Goal: Entertainment & Leisure: Consume media (video, audio)

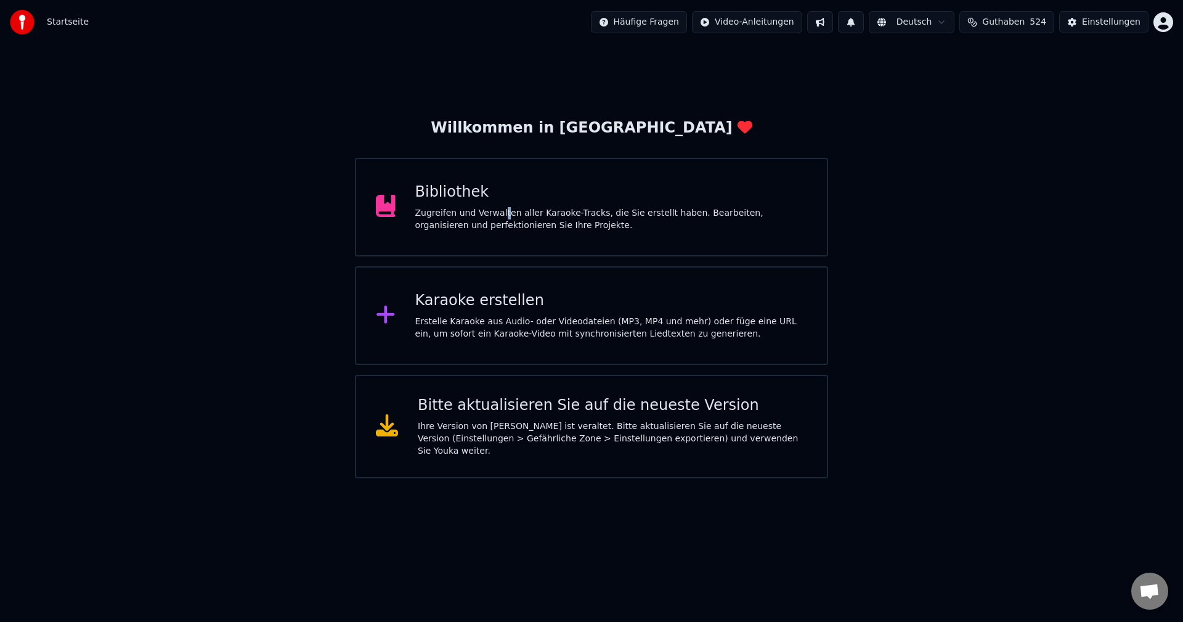
click at [497, 205] on div "Bibliothek Zugreifen und Verwalten aller Karaoke-Tracks, die Sie erstellt haben…" at bounding box center [611, 206] width 393 height 49
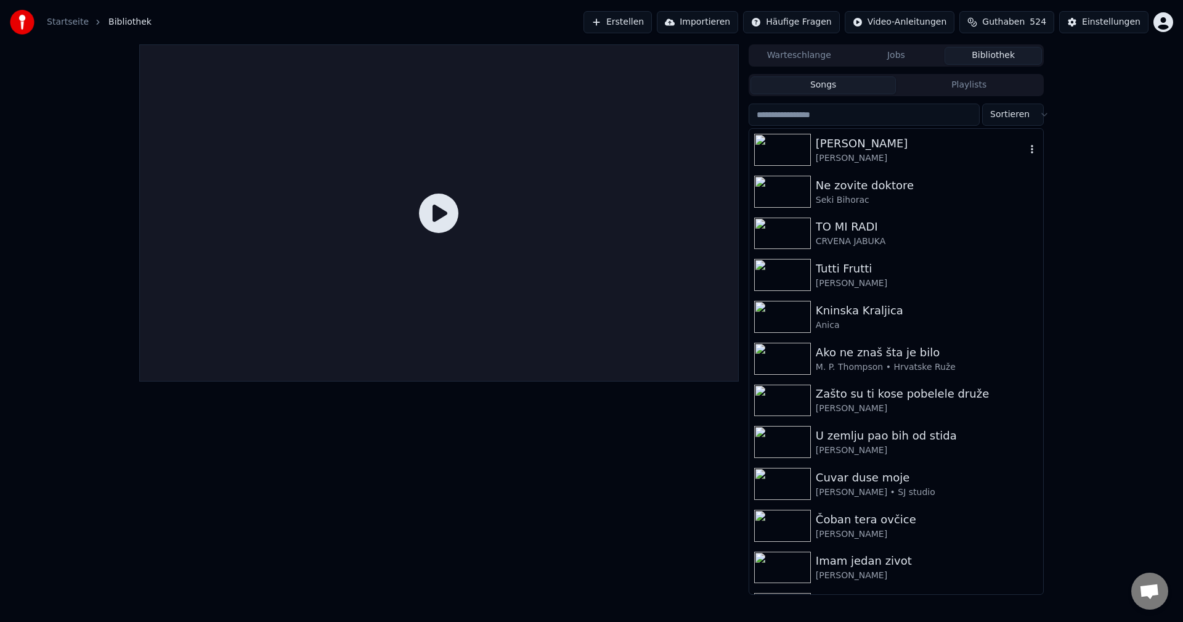
click at [785, 155] on img at bounding box center [782, 150] width 57 height 32
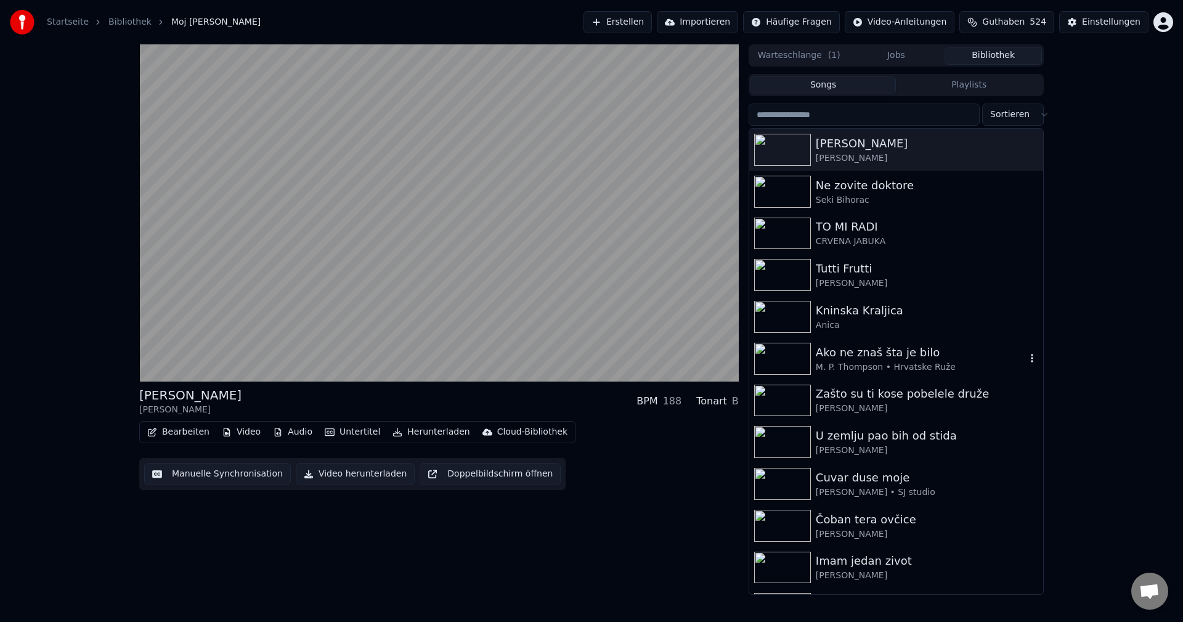
click at [774, 351] on img at bounding box center [782, 359] width 57 height 32
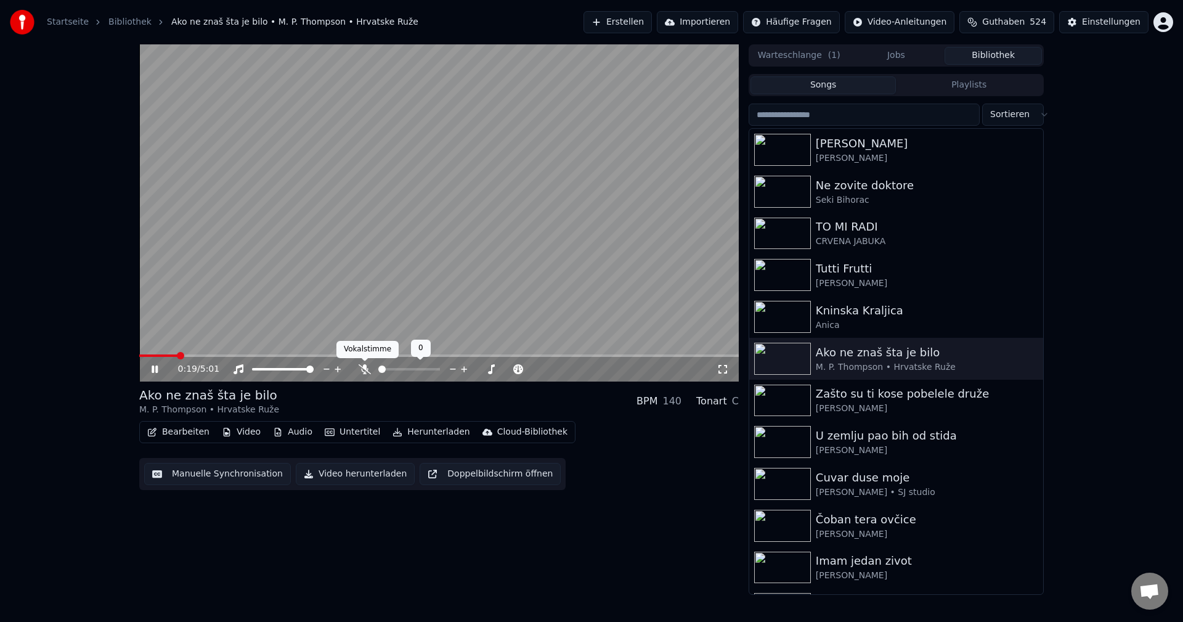
click at [364, 370] on icon at bounding box center [365, 369] width 12 height 10
click at [143, 356] on span at bounding box center [160, 355] width 43 height 2
click at [144, 354] on span at bounding box center [151, 355] width 25 height 2
click at [364, 370] on icon at bounding box center [364, 369] width 7 height 10
click at [145, 354] on span at bounding box center [142, 355] width 6 height 2
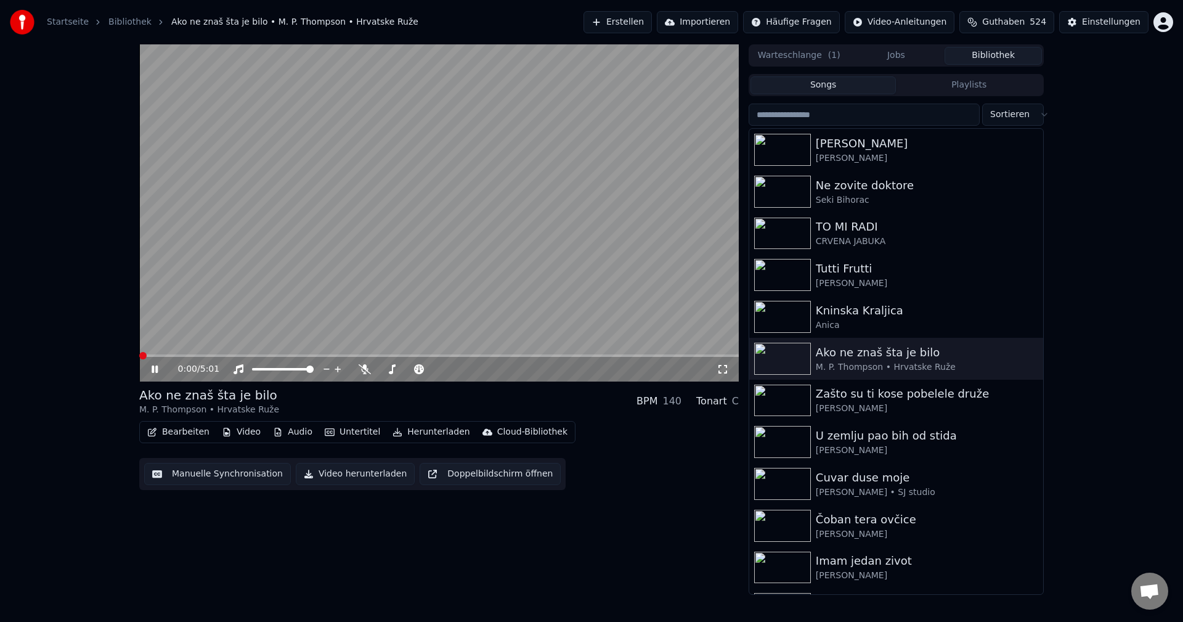
click at [139, 352] on span at bounding box center [142, 355] width 7 height 7
click at [364, 373] on icon at bounding box center [365, 369] width 12 height 10
click at [790, 229] on img at bounding box center [782, 234] width 57 height 32
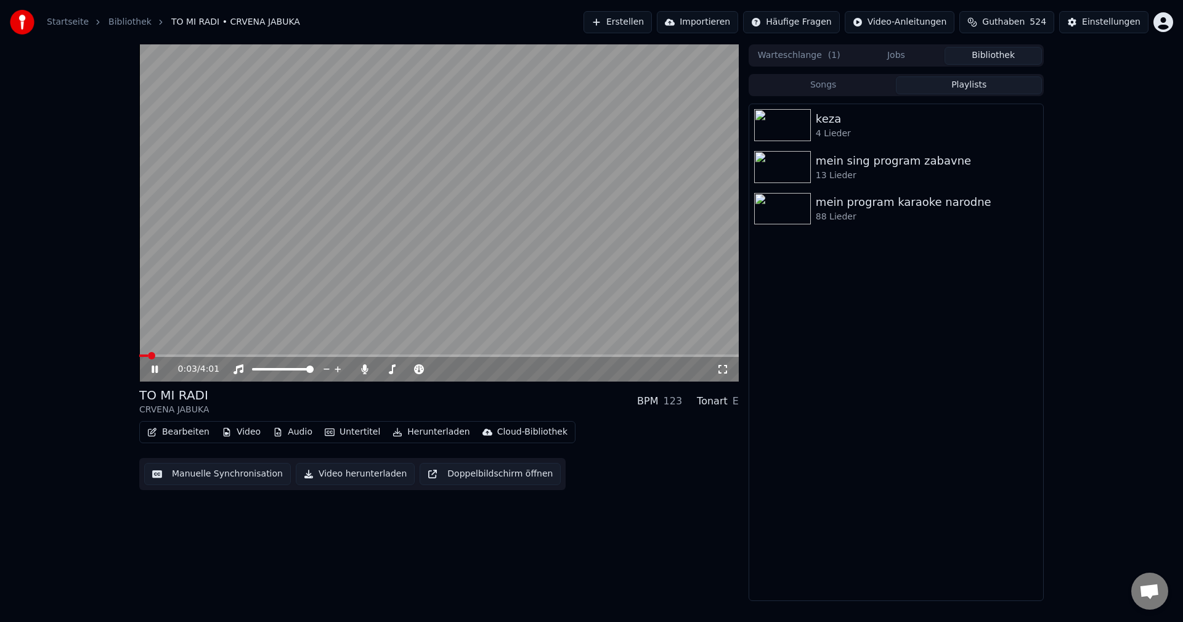
click at [991, 88] on button "Playlists" at bounding box center [969, 85] width 146 height 18
click at [776, 159] on img at bounding box center [782, 167] width 57 height 32
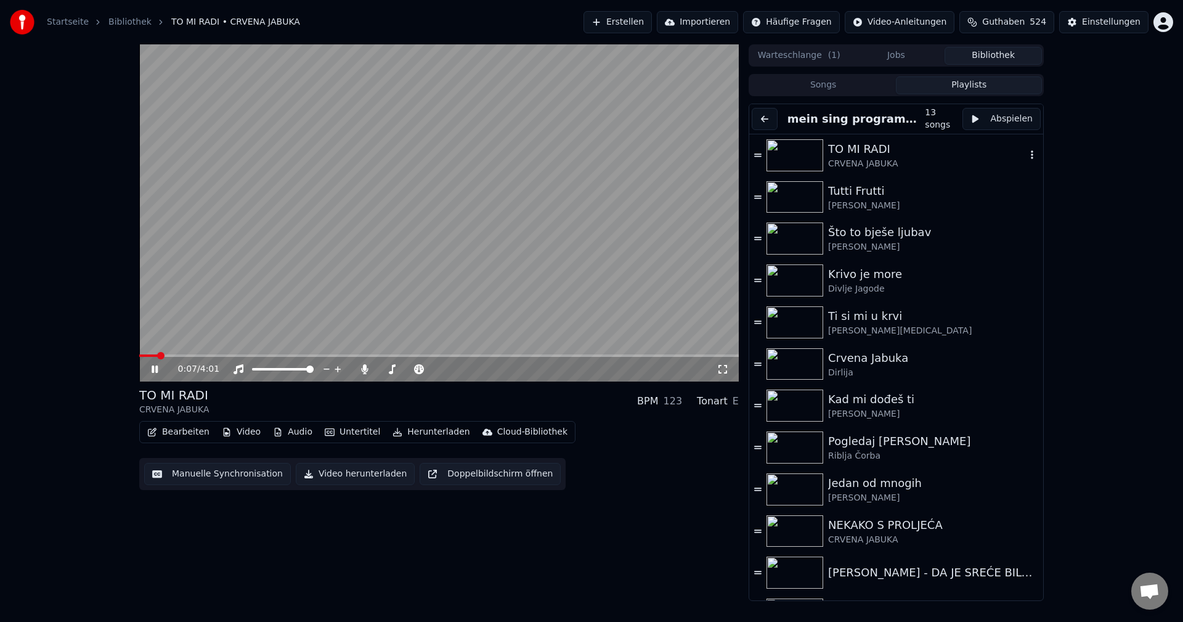
click at [791, 152] on img at bounding box center [795, 155] width 57 height 32
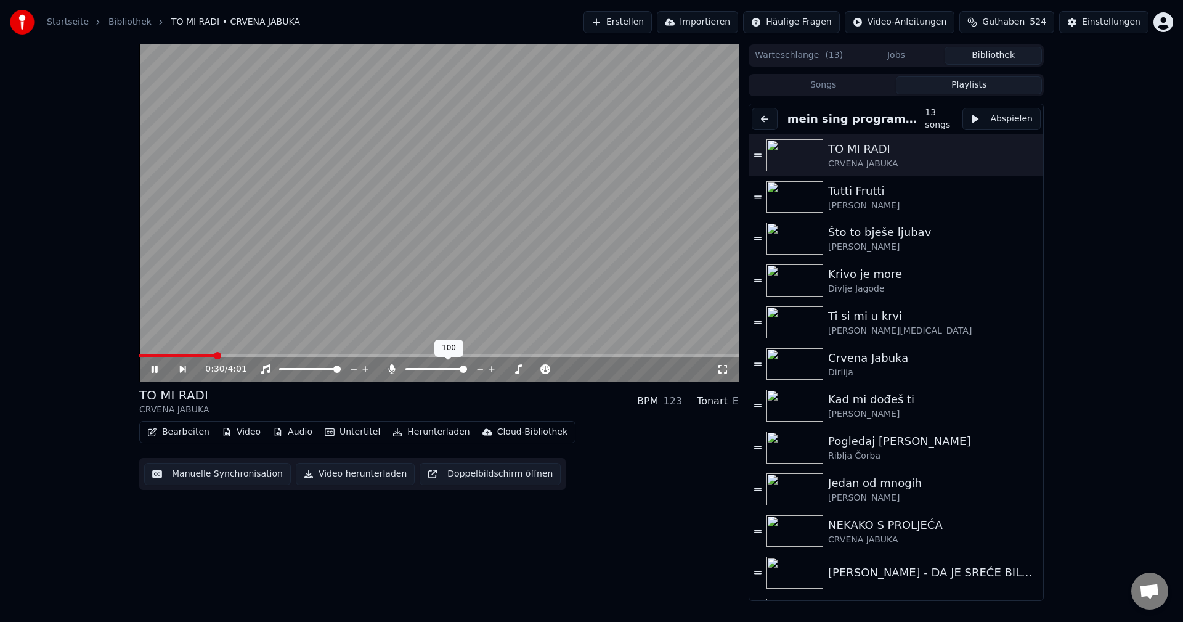
click at [390, 372] on icon at bounding box center [392, 369] width 12 height 10
click at [147, 356] on span at bounding box center [179, 355] width 80 height 2
click at [149, 354] on span at bounding box center [144, 355] width 10 height 2
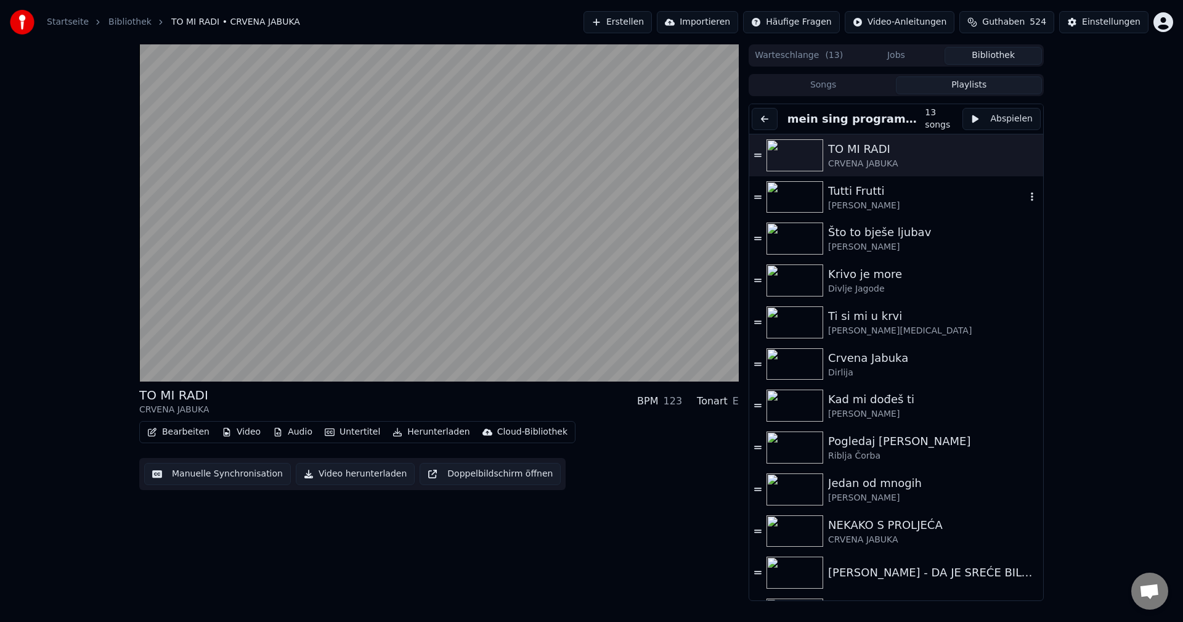
click at [793, 197] on img at bounding box center [795, 197] width 57 height 32
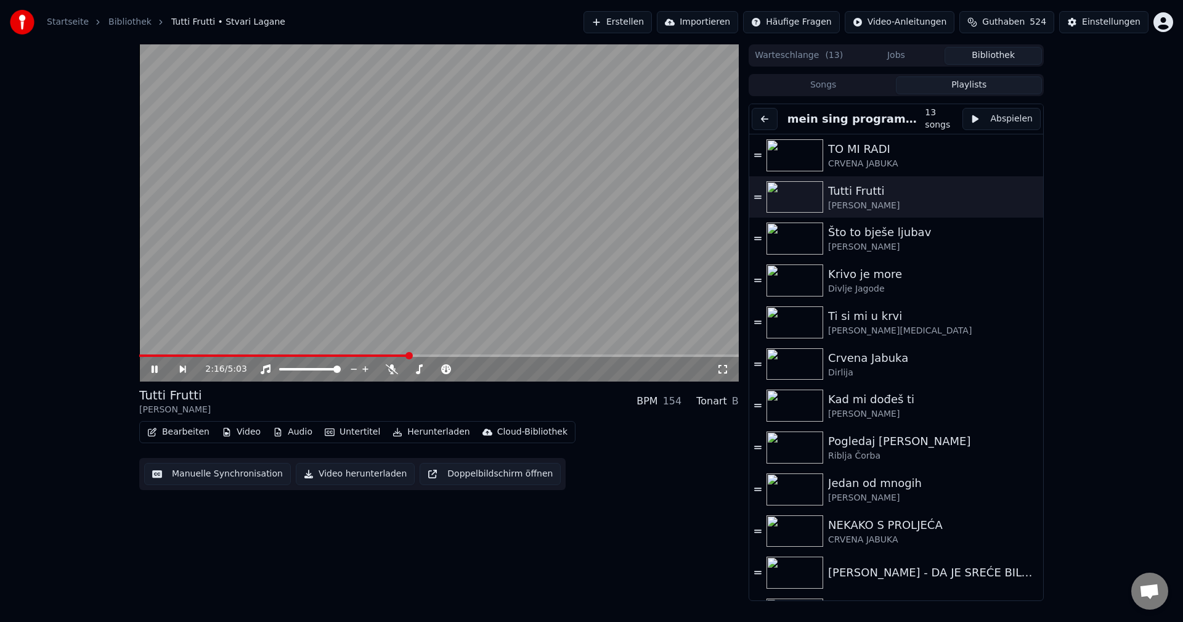
click at [450, 356] on span at bounding box center [439, 355] width 600 height 2
click at [772, 231] on img at bounding box center [795, 239] width 57 height 32
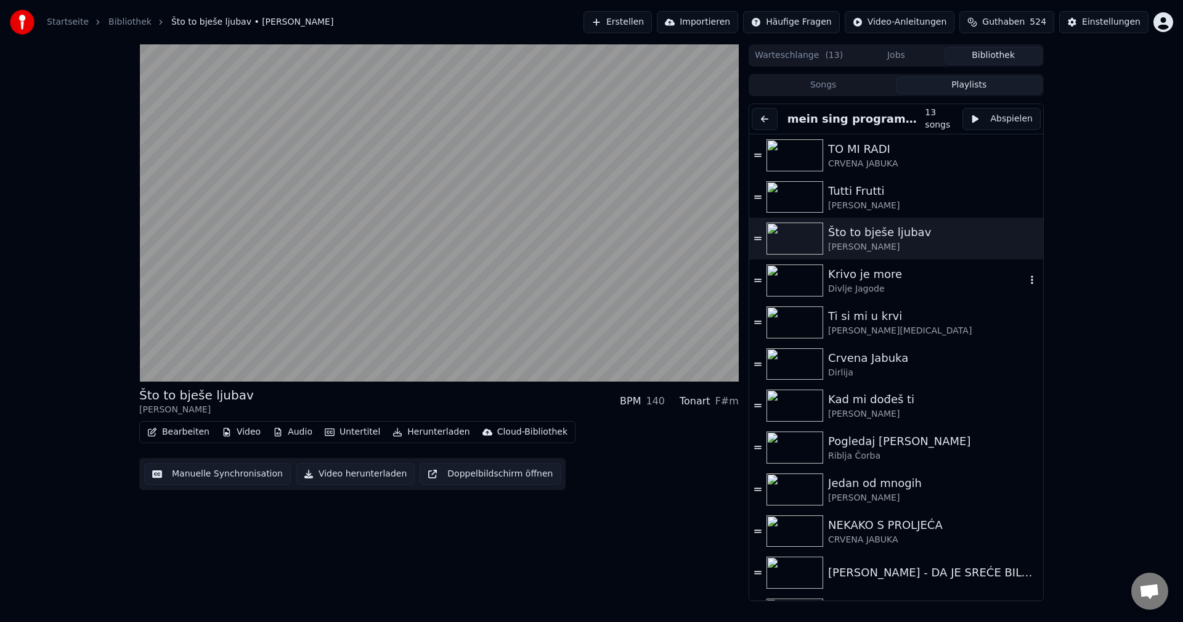
click at [793, 279] on img at bounding box center [795, 280] width 57 height 32
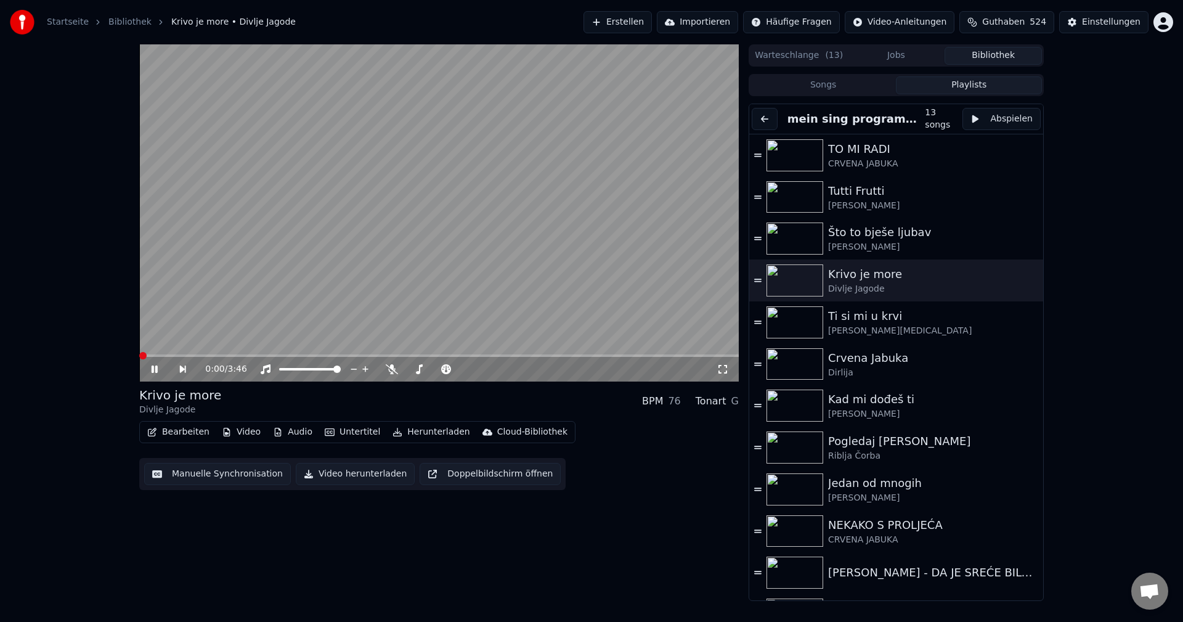
click at [139, 352] on span at bounding box center [142, 355] width 7 height 7
click at [150, 352] on span at bounding box center [153, 355] width 7 height 7
click at [793, 322] on img at bounding box center [795, 322] width 57 height 32
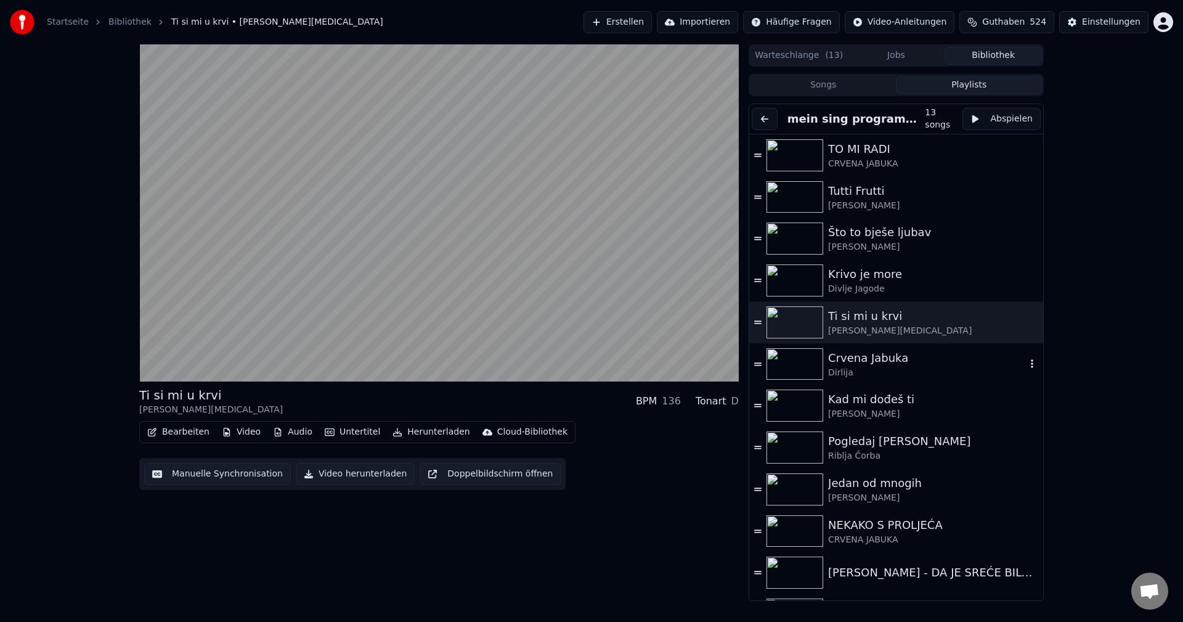
click at [790, 364] on img at bounding box center [795, 364] width 57 height 32
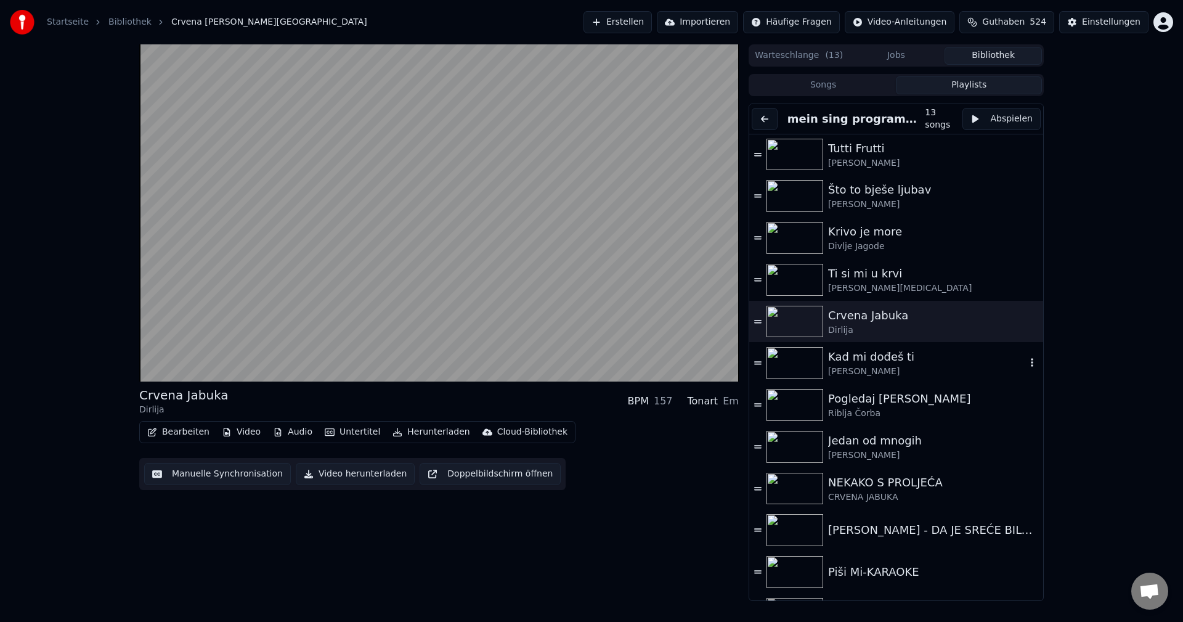
scroll to position [77, 0]
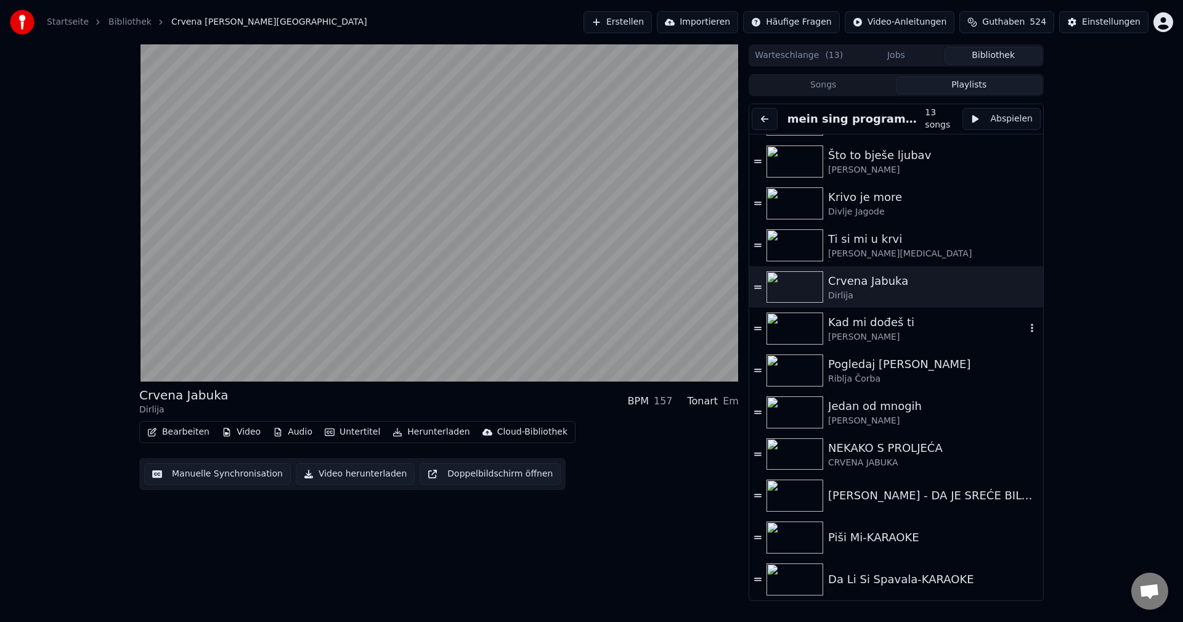
click at [800, 323] on img at bounding box center [795, 329] width 57 height 32
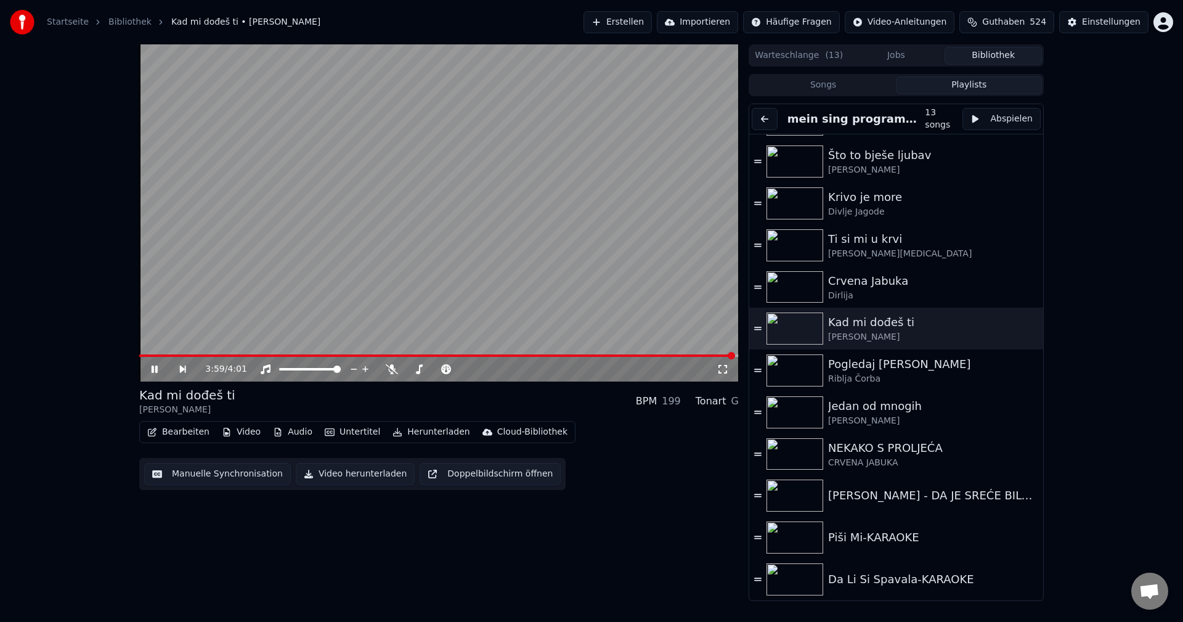
click at [139, 357] on div "3:59 / 4:01 Kad mi dođeš ti [PERSON_NAME] BPM 199 Tonart G Bearbeiten Video Aud…" at bounding box center [591, 322] width 925 height 557
click at [142, 355] on span at bounding box center [140, 355] width 2 height 2
drag, startPoint x: 398, startPoint y: 367, endPoint x: 410, endPoint y: 360, distance: 14.1
click at [398, 367] on div at bounding box center [442, 369] width 112 height 12
click at [390, 372] on icon at bounding box center [392, 369] width 12 height 10
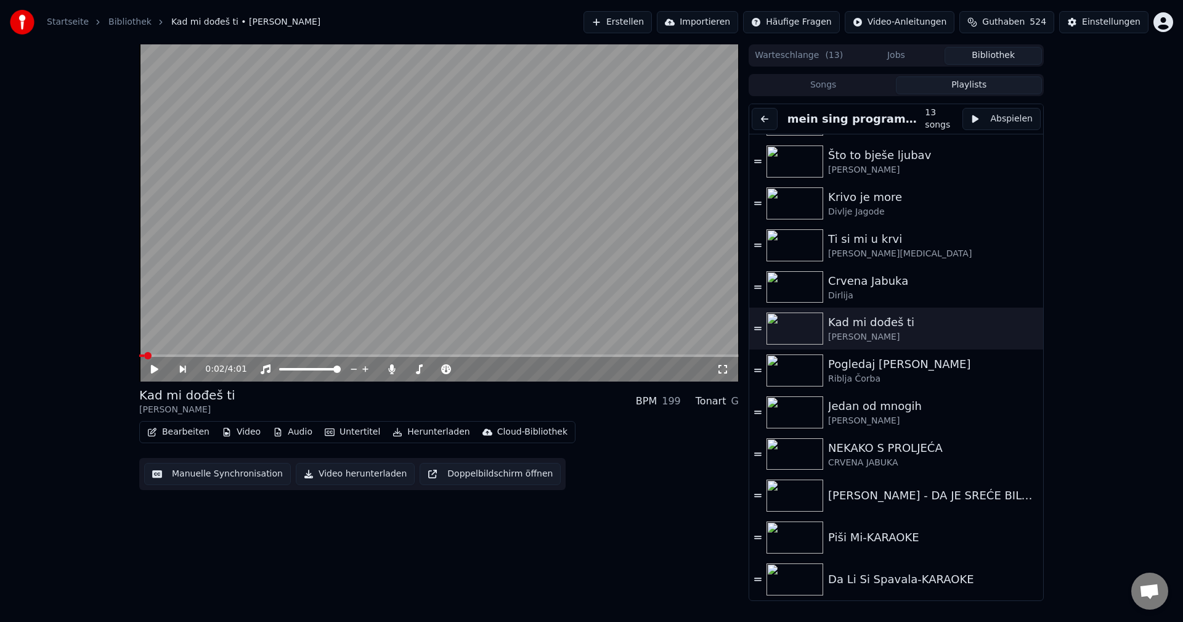
click at [459, 316] on video at bounding box center [439, 212] width 600 height 337
click at [197, 356] on span at bounding box center [167, 355] width 57 height 2
click at [803, 459] on img at bounding box center [795, 454] width 57 height 32
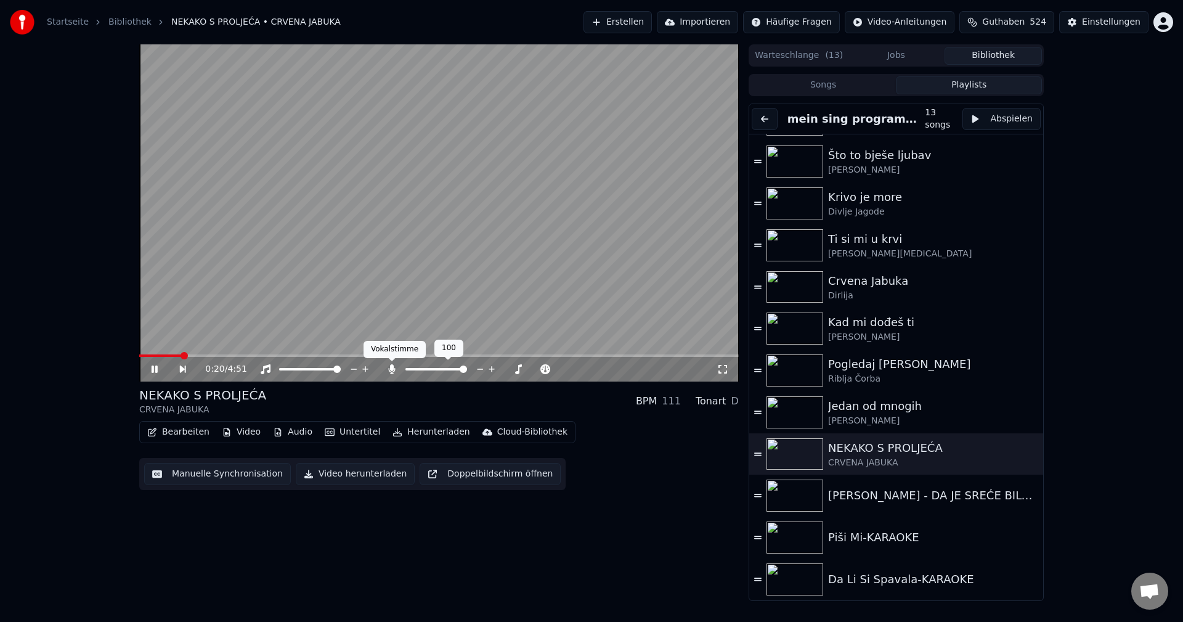
click at [393, 372] on icon at bounding box center [392, 369] width 7 height 10
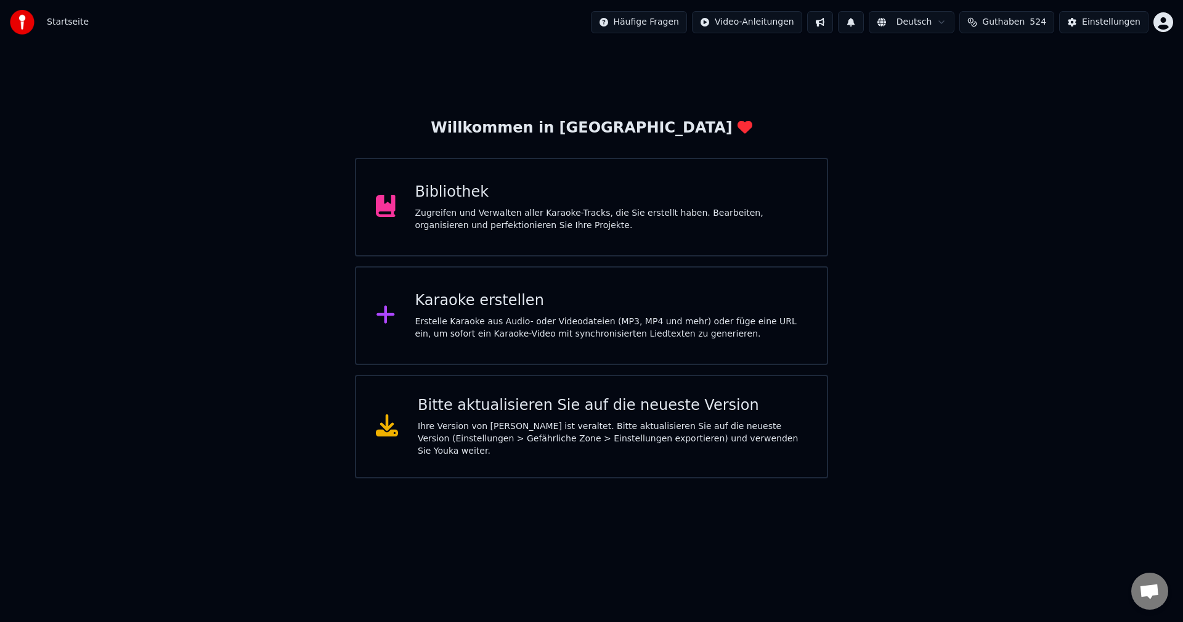
click at [460, 195] on div "Bibliothek" at bounding box center [611, 192] width 393 height 20
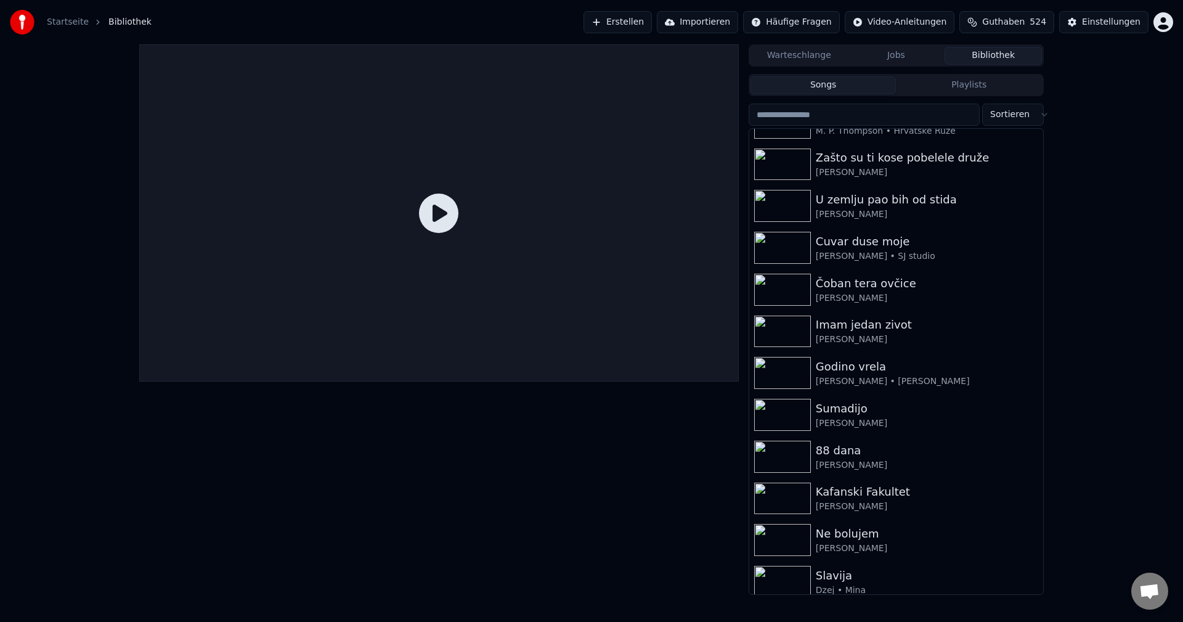
scroll to position [247, 0]
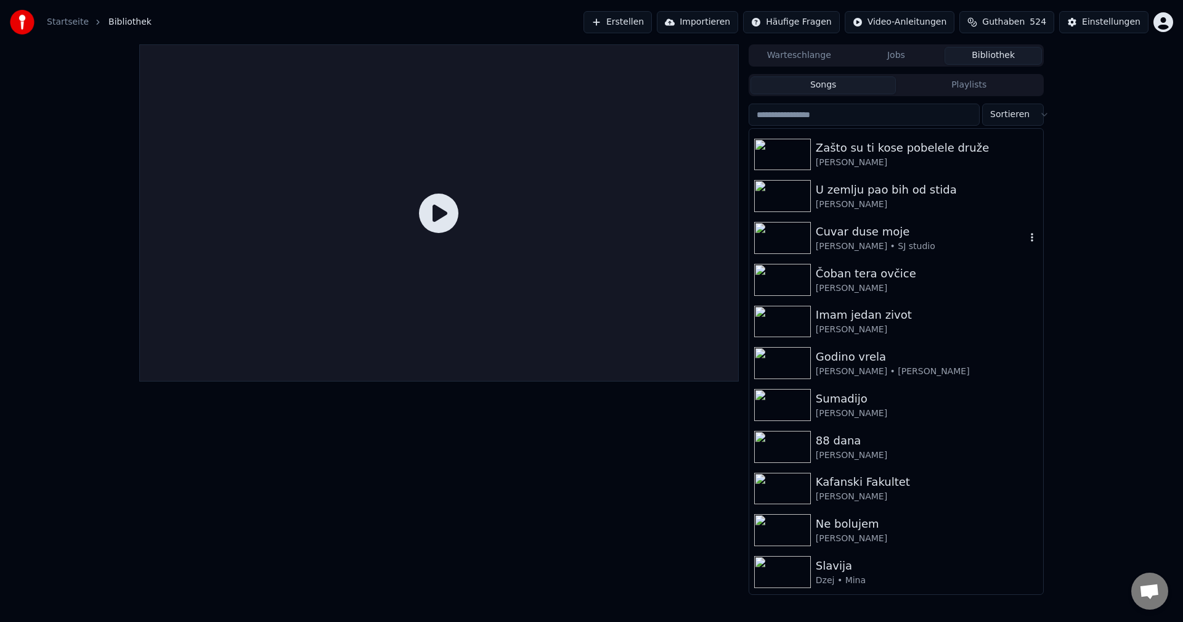
click at [779, 235] on img at bounding box center [782, 238] width 57 height 32
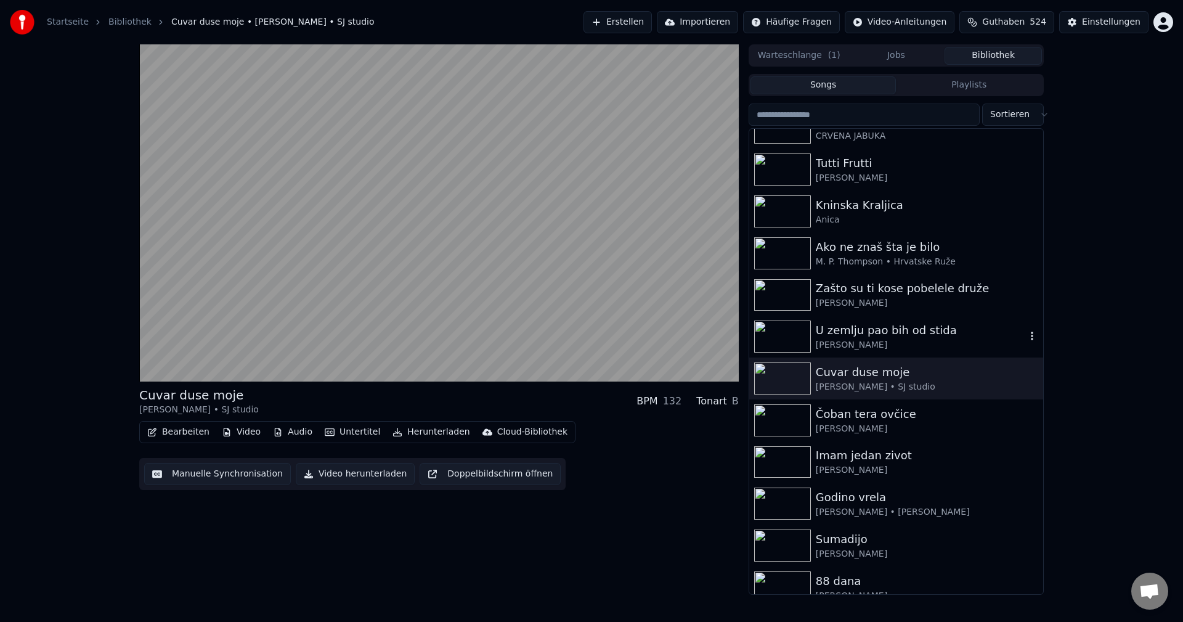
scroll to position [123, 0]
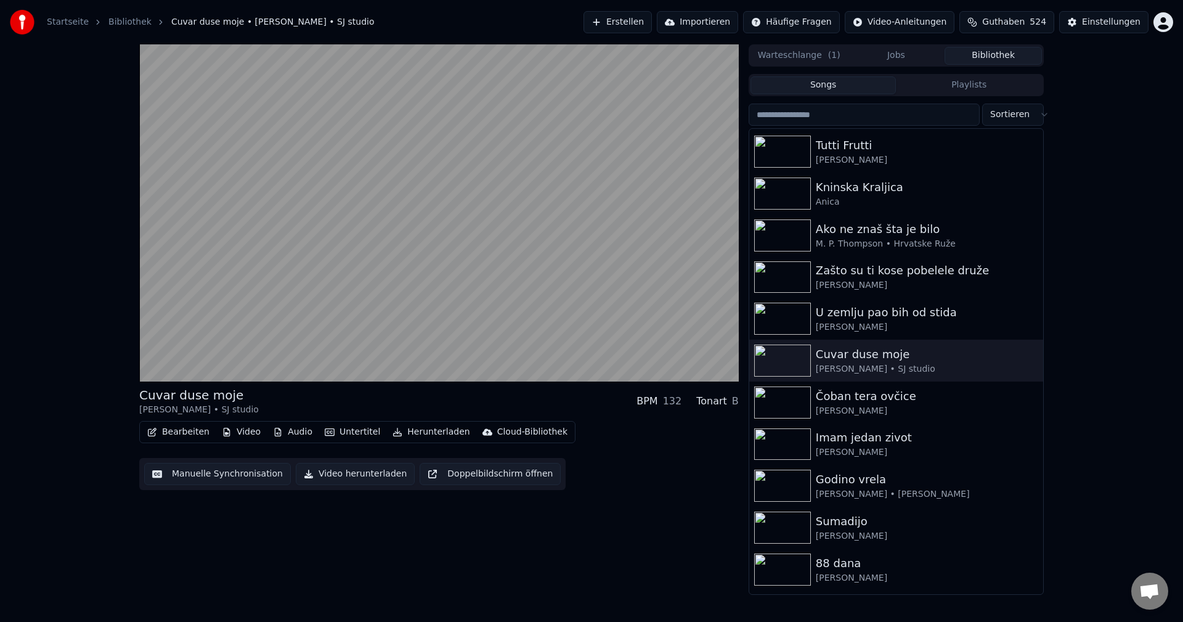
click at [899, 115] on input "search" at bounding box center [864, 115] width 231 height 22
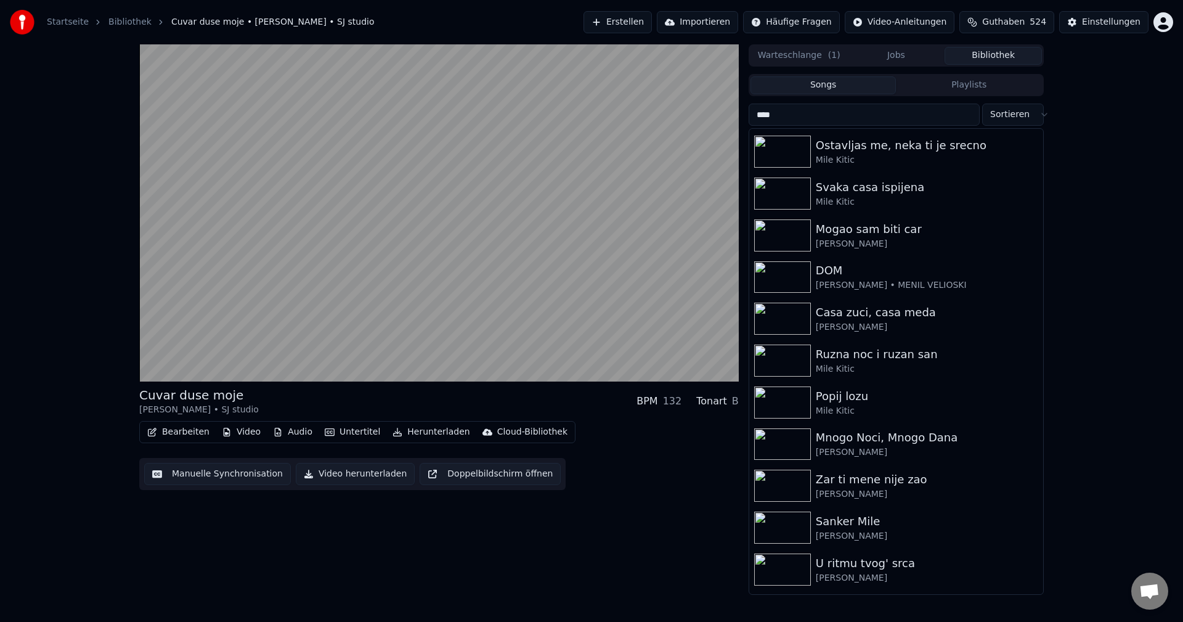
type input "****"
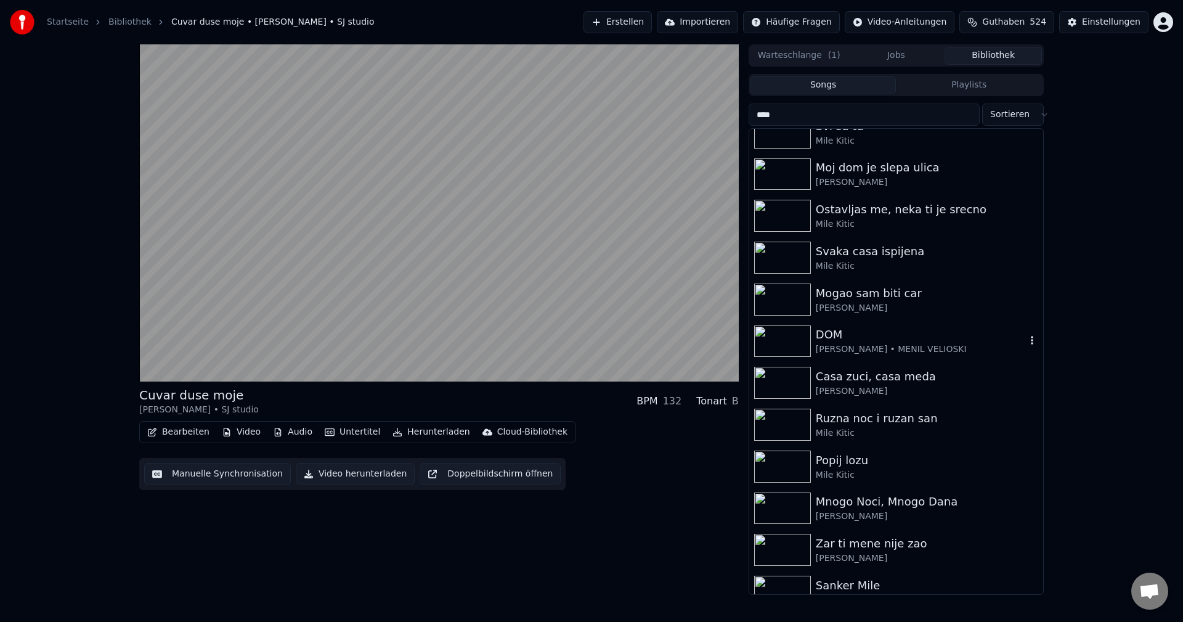
scroll to position [185, 0]
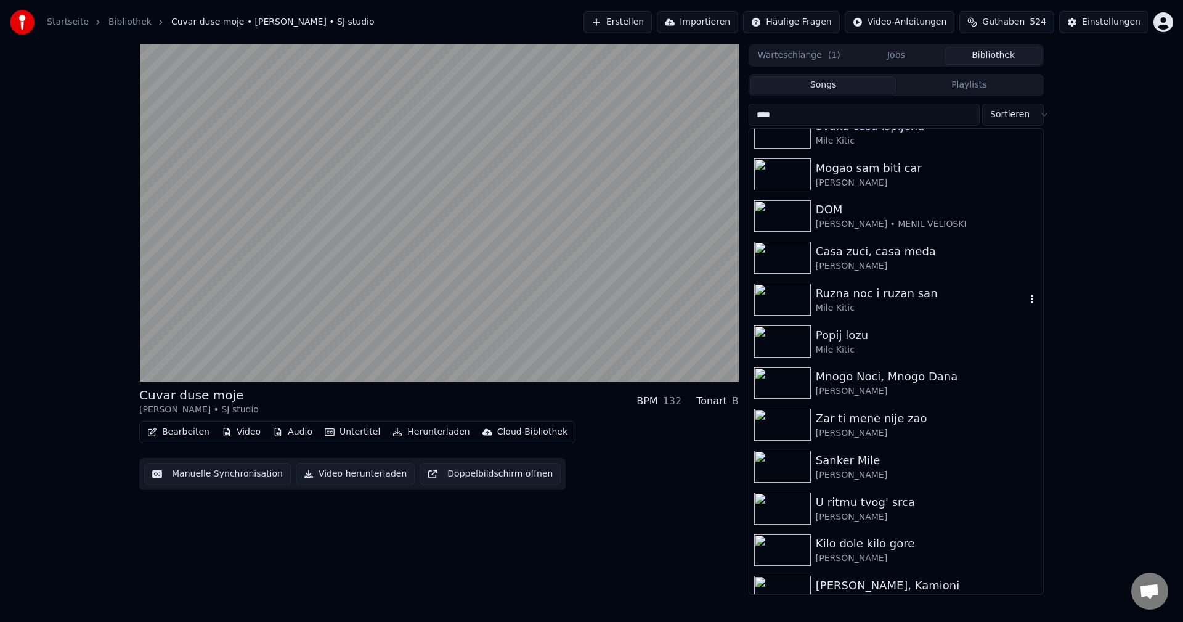
click at [782, 298] on img at bounding box center [782, 300] width 57 height 32
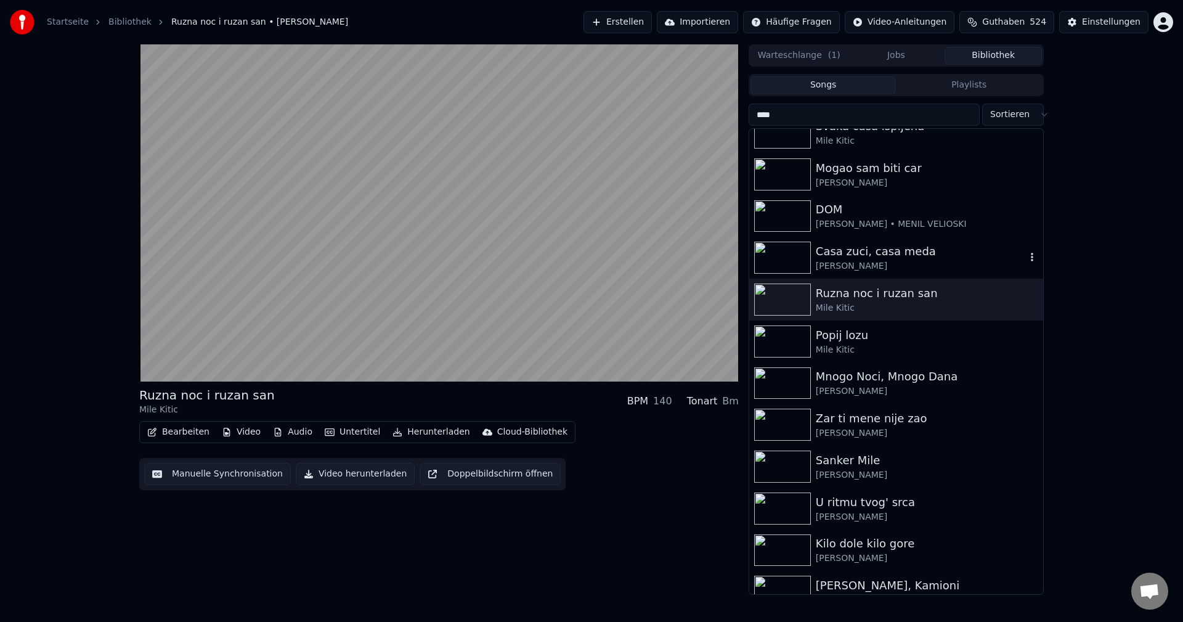
click at [771, 263] on img at bounding box center [782, 258] width 57 height 32
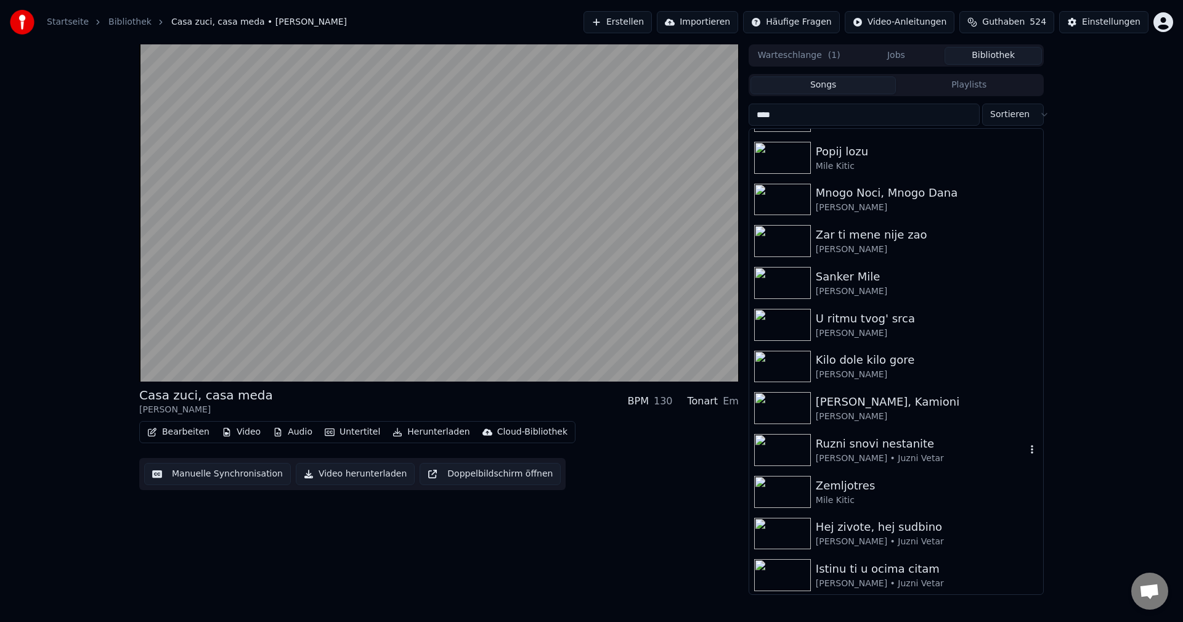
scroll to position [493, 0]
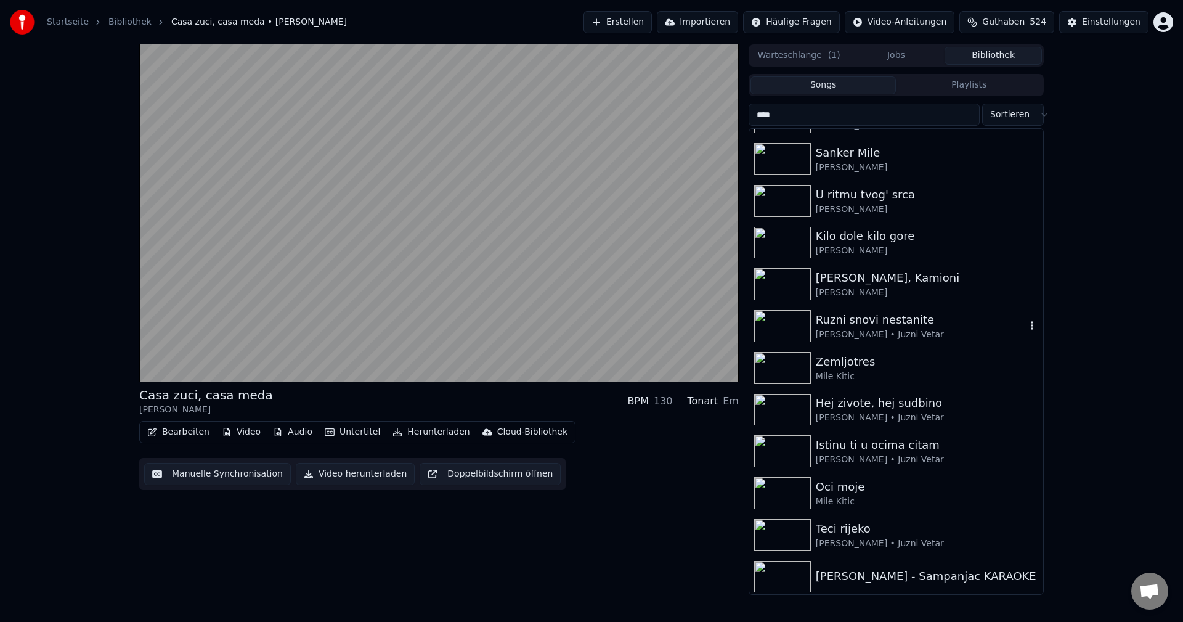
click at [778, 326] on img at bounding box center [782, 326] width 57 height 32
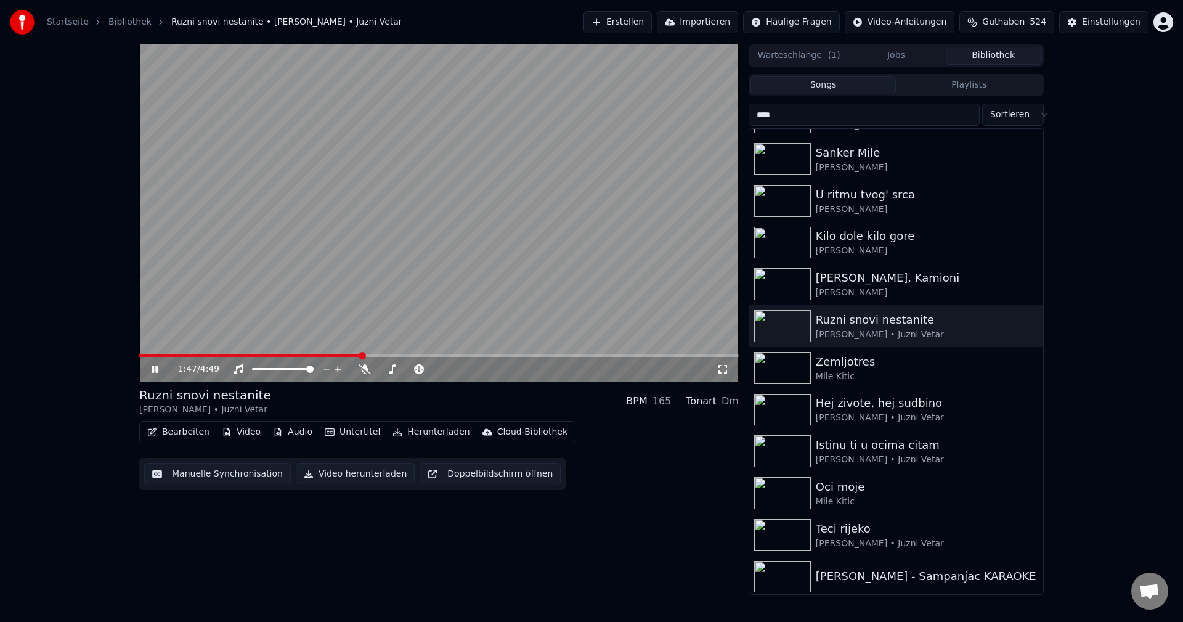
click at [152, 356] on span at bounding box center [250, 355] width 223 height 2
click at [197, 354] on video at bounding box center [439, 212] width 600 height 337
click at [200, 356] on span at bounding box center [439, 355] width 600 height 2
click at [195, 353] on video at bounding box center [439, 212] width 600 height 337
click at [186, 356] on span at bounding box center [162, 355] width 47 height 2
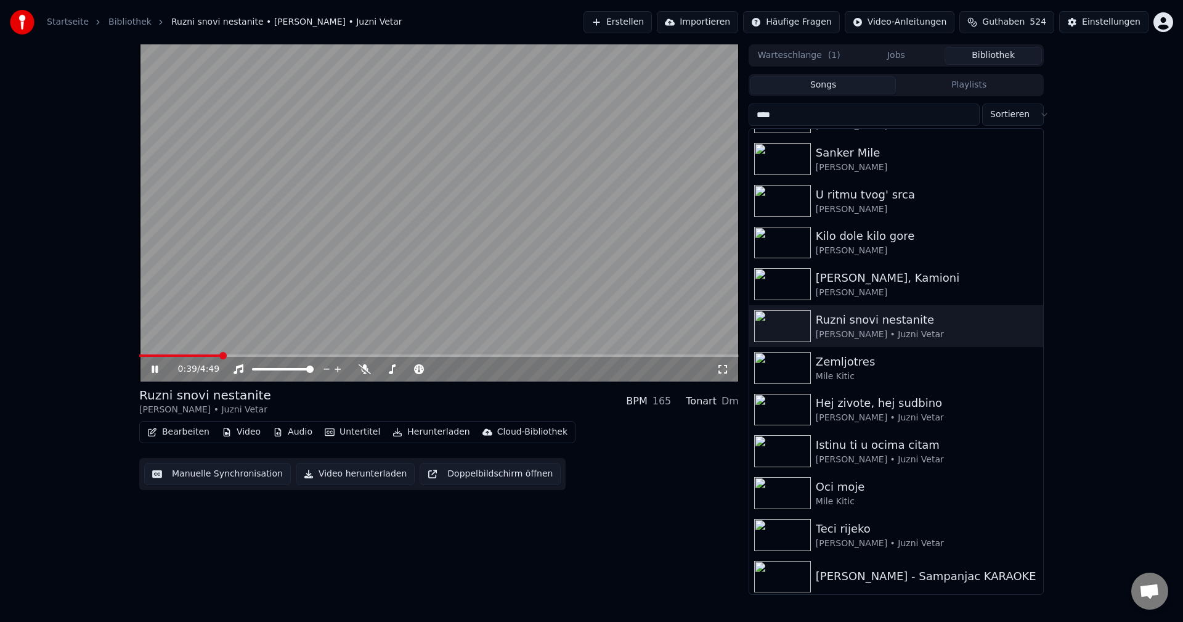
click at [169, 357] on span at bounding box center [179, 355] width 81 height 2
click at [193, 355] on span at bounding box center [439, 355] width 600 height 2
click at [406, 281] on video at bounding box center [439, 212] width 600 height 337
click at [154, 356] on span at bounding box center [244, 355] width 210 height 2
click at [473, 271] on video at bounding box center [439, 212] width 600 height 337
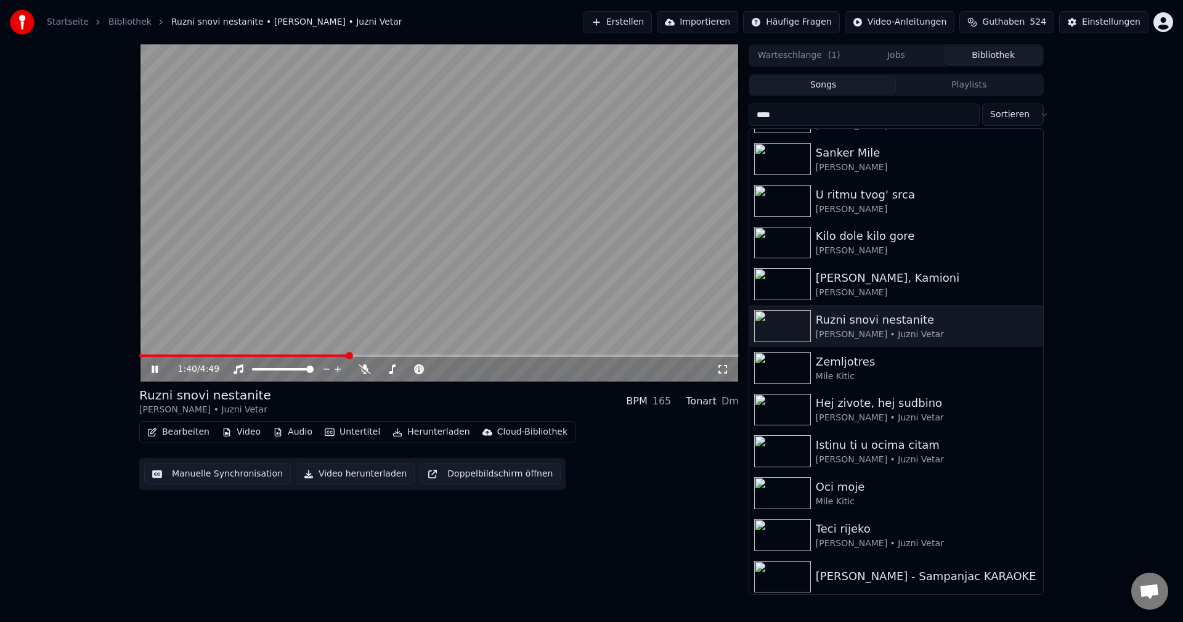
click at [459, 230] on video at bounding box center [439, 212] width 600 height 337
click at [497, 291] on video at bounding box center [439, 212] width 600 height 337
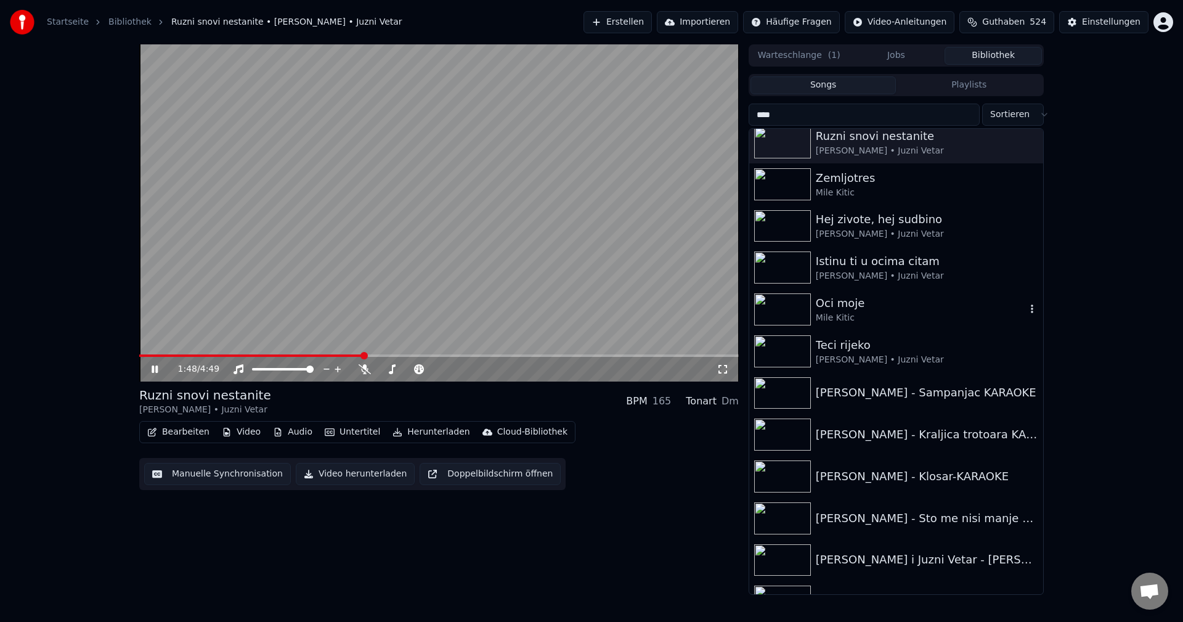
click at [781, 313] on img at bounding box center [782, 309] width 57 height 32
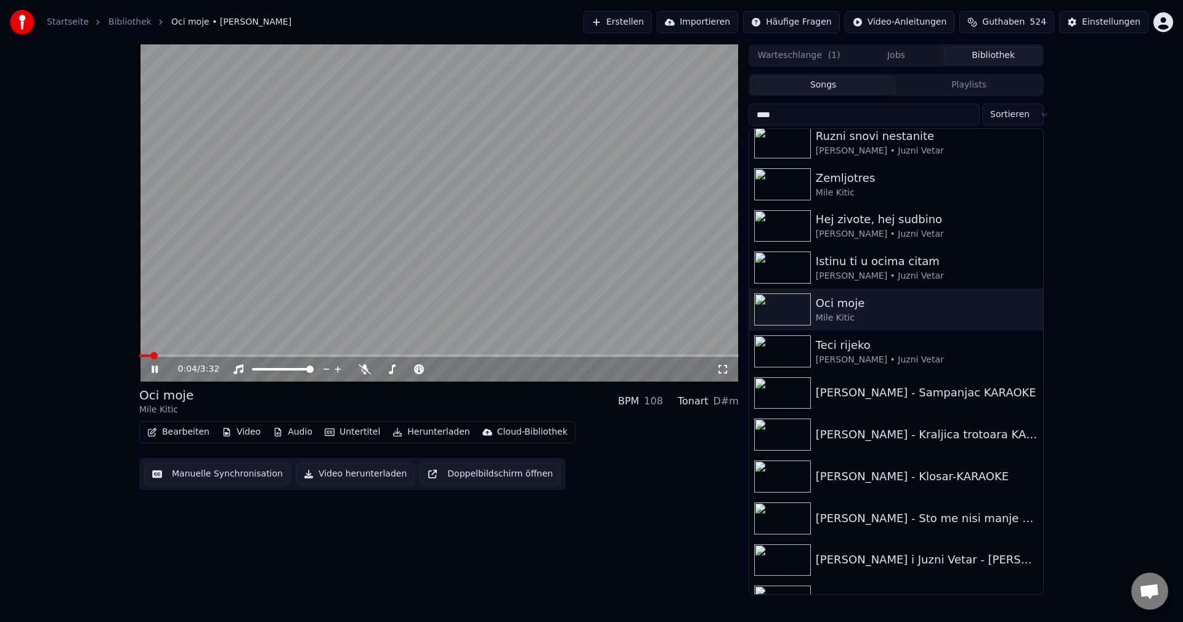
click at [150, 354] on span at bounding box center [144, 355] width 11 height 2
click at [446, 275] on video at bounding box center [439, 212] width 600 height 337
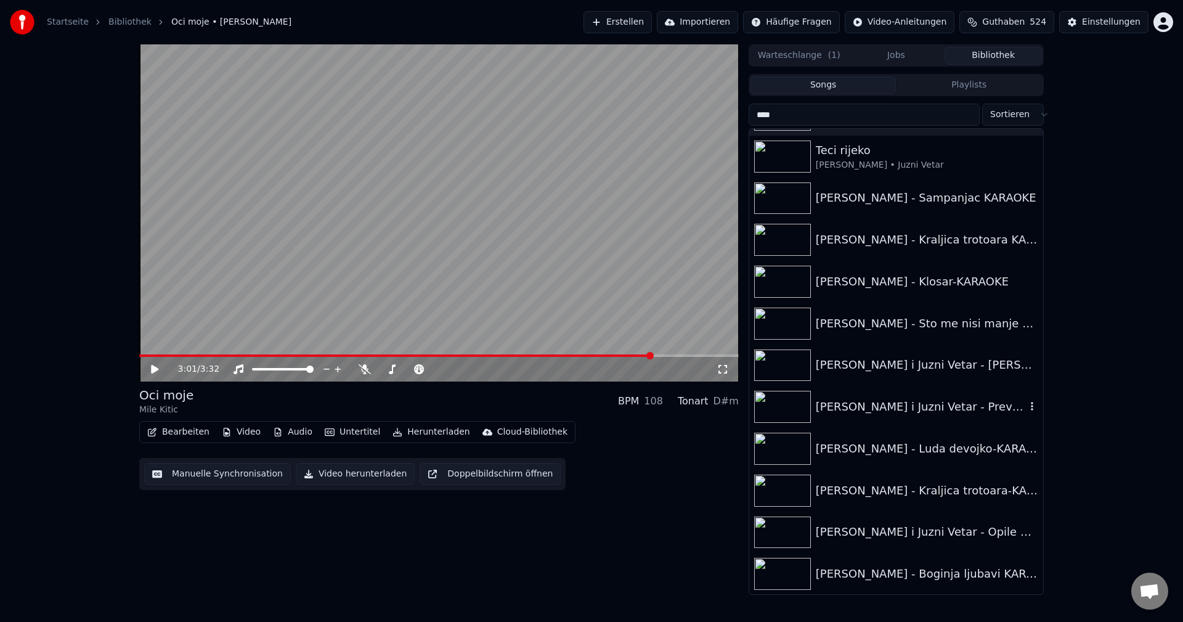
scroll to position [874, 0]
click at [785, 570] on img at bounding box center [782, 573] width 57 height 32
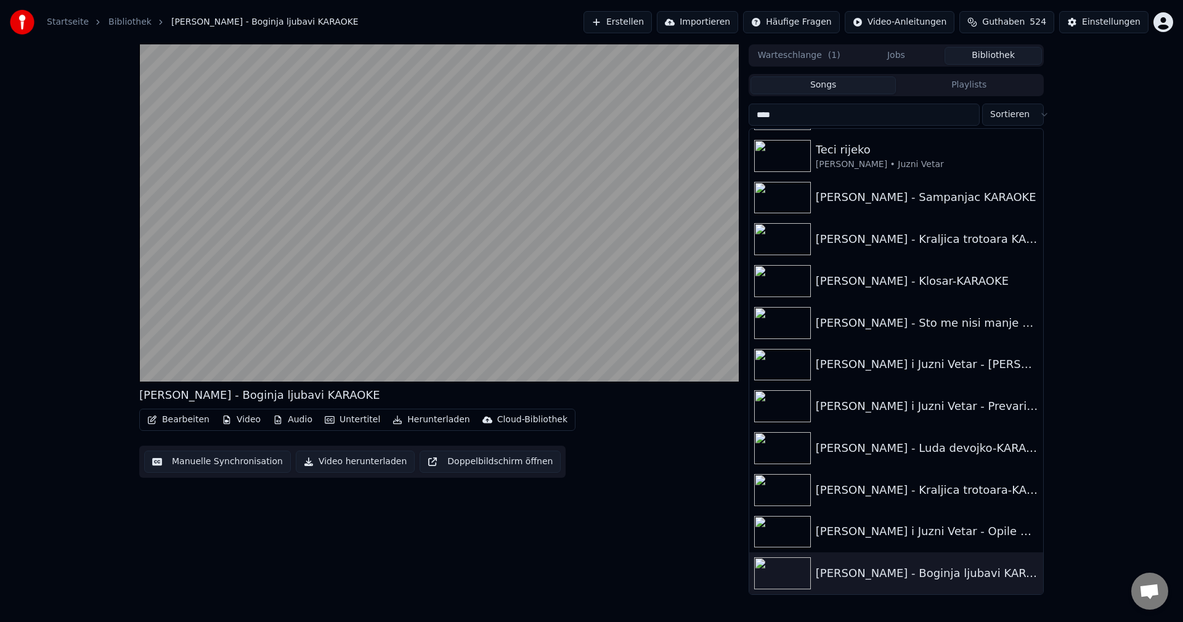
click at [560, 500] on div "Mile Kitić - Boginja ljubavi KARAOKE Bearbeiten Video Audio Untertitel Herunter…" at bounding box center [439, 319] width 600 height 550
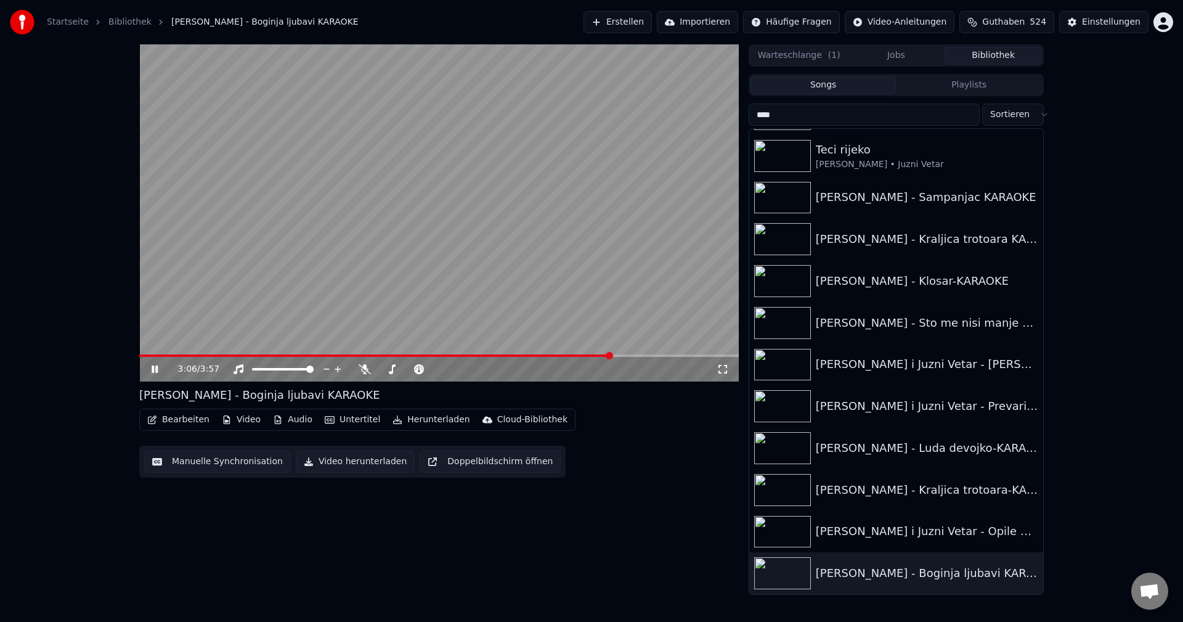
click at [512, 333] on video at bounding box center [439, 212] width 600 height 337
